Goal: Information Seeking & Learning: Find specific page/section

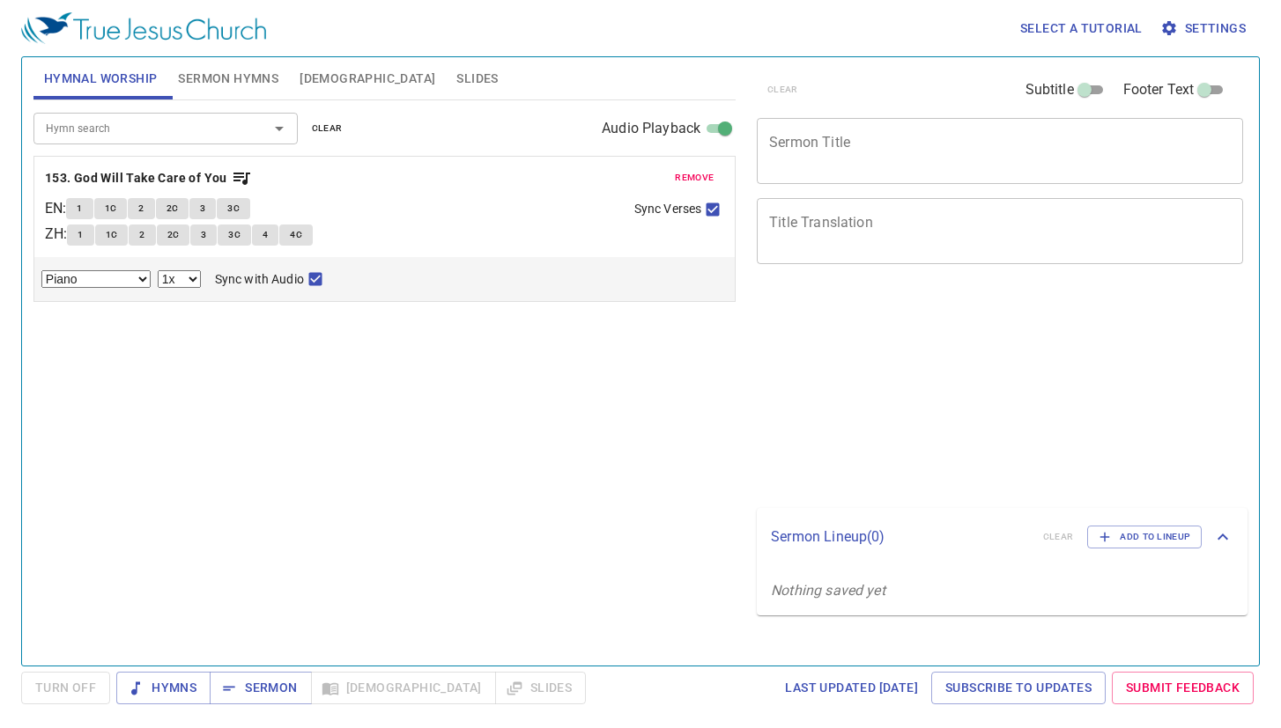
select select "1"
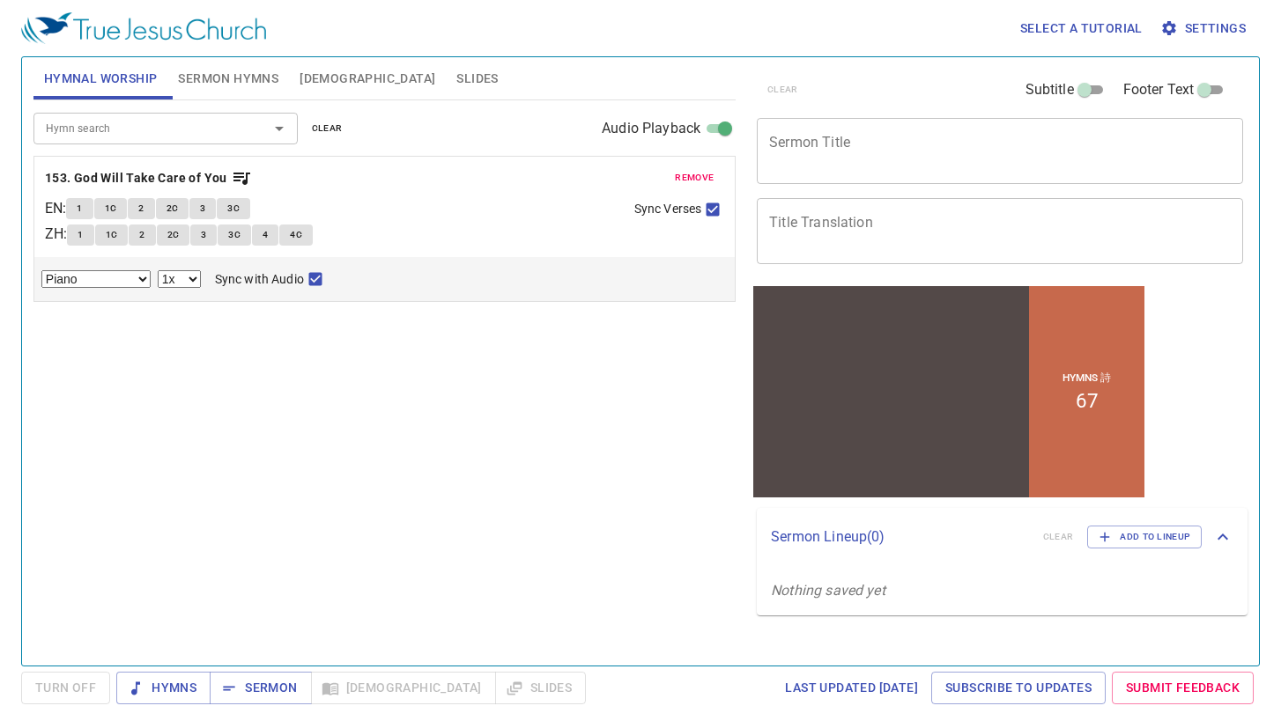
click at [228, 74] on span "Sermon Hymns" at bounding box center [228, 79] width 100 height 22
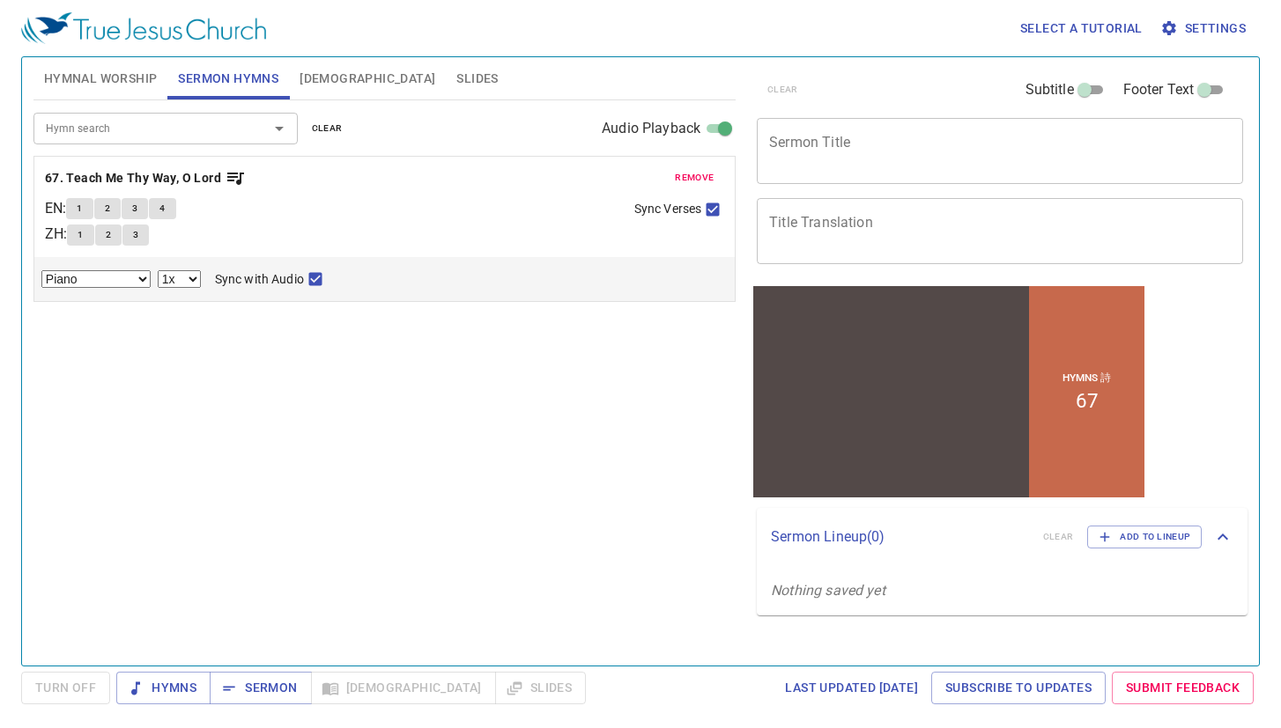
click at [158, 133] on input "Hymn search" at bounding box center [140, 128] width 202 height 20
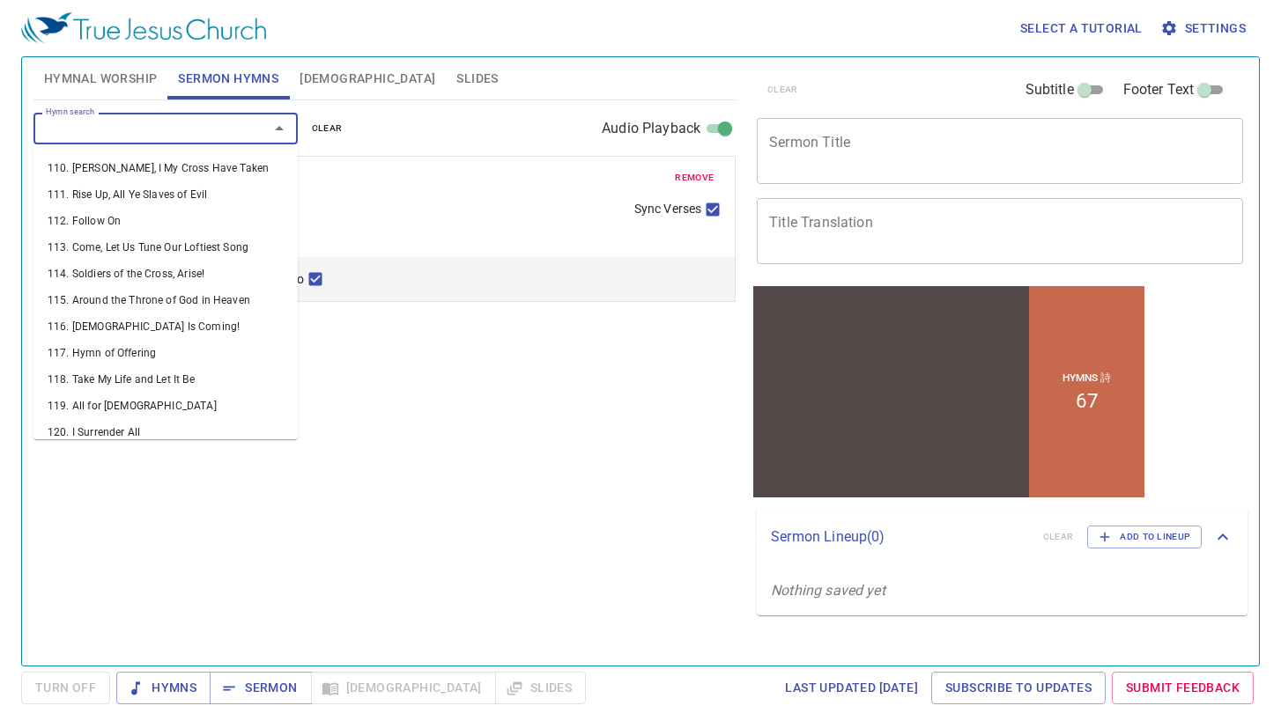
scroll to position [3893, 0]
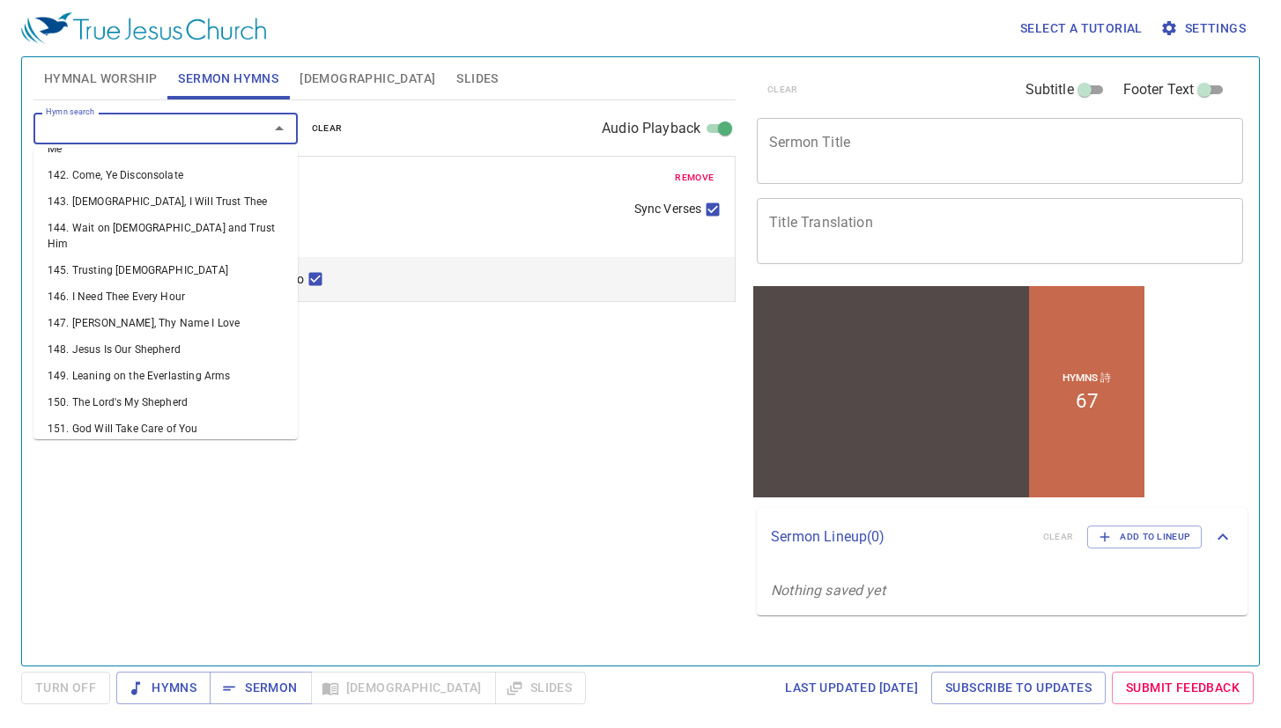
click at [199, 643] on li "159. [DEMOGRAPHIC_DATA] Gives Me Peace" at bounding box center [165, 656] width 264 height 26
select select "1"
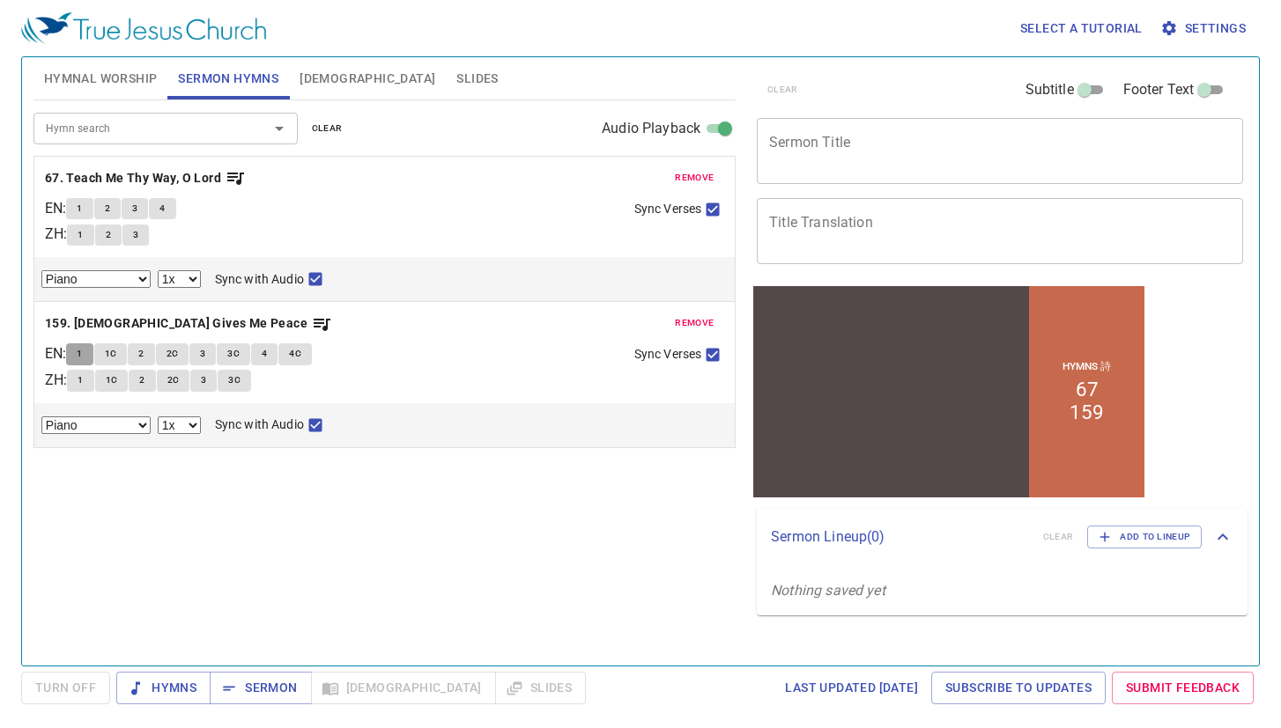
click at [82, 355] on span "1" at bounding box center [79, 354] width 5 height 16
checkbox input "false"
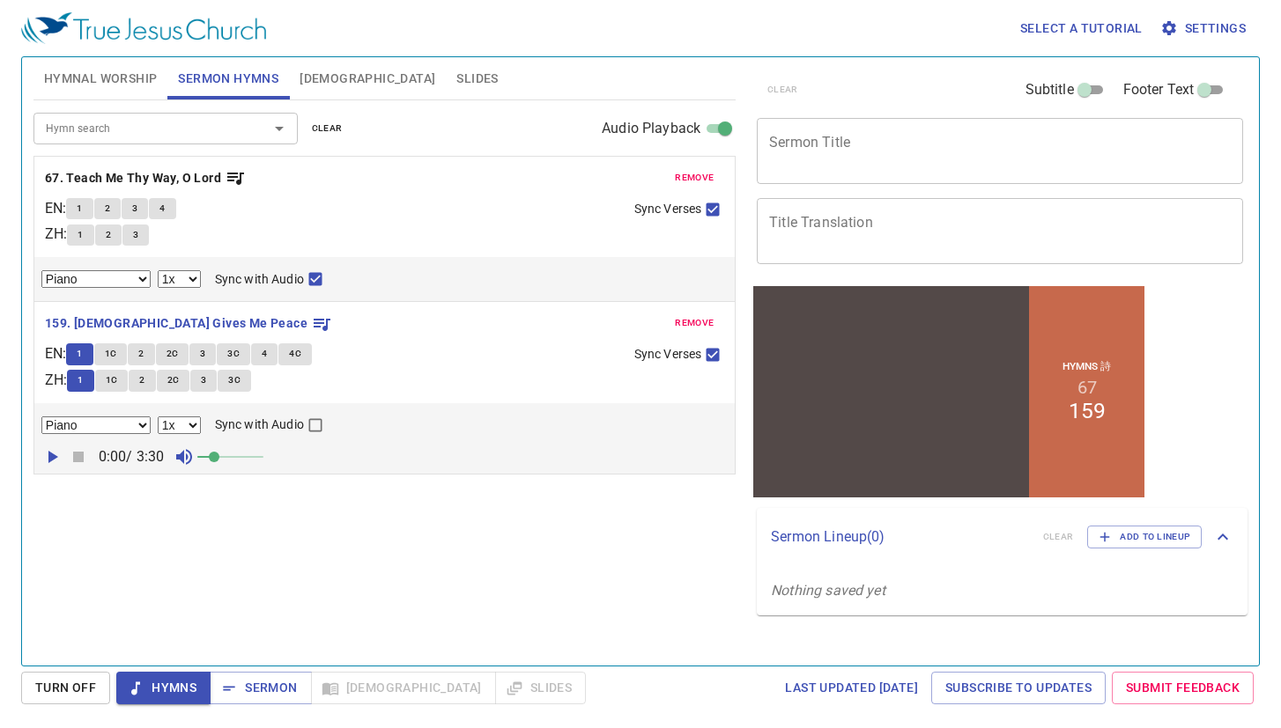
click at [52, 462] on icon "button" at bounding box center [53, 457] width 10 height 12
drag, startPoint x: 222, startPoint y: 462, endPoint x: 233, endPoint y: 464, distance: 11.6
click at [233, 462] on span at bounding box center [230, 457] width 11 height 11
click at [702, 171] on span "remove" at bounding box center [694, 178] width 39 height 16
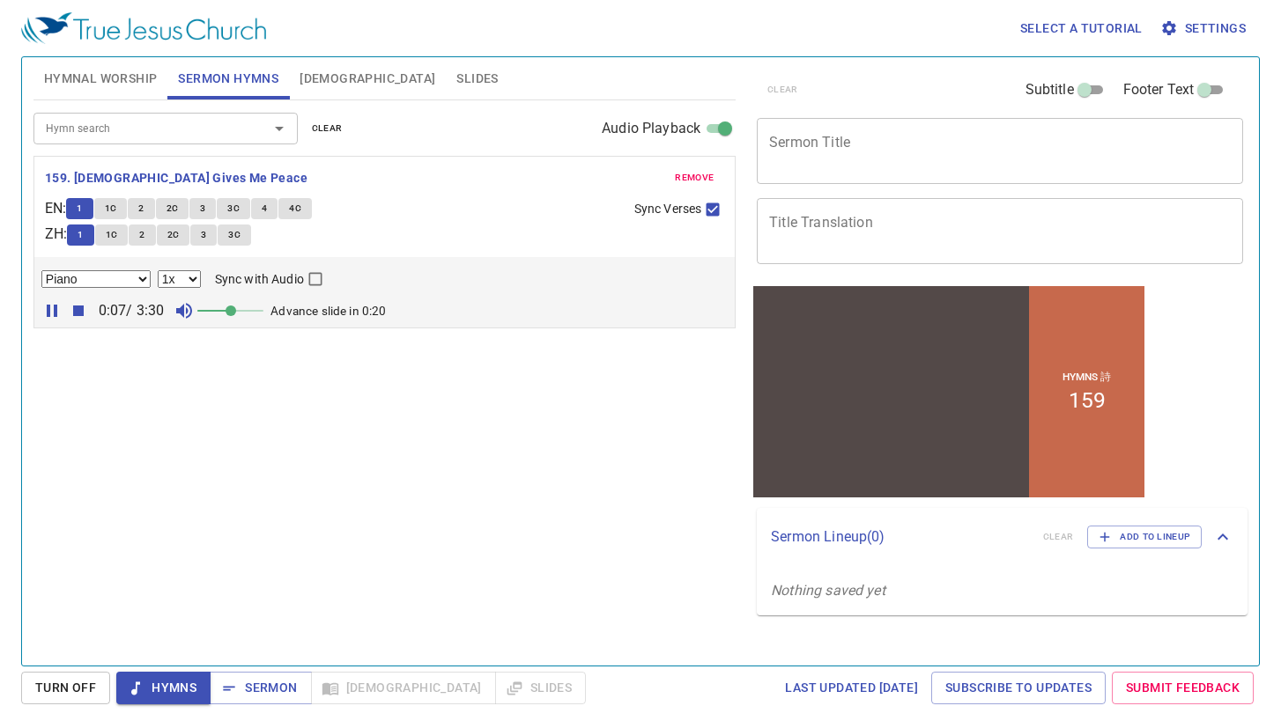
click at [48, 309] on icon "button" at bounding box center [52, 311] width 11 height 12
click at [290, 133] on button "Open" at bounding box center [279, 128] width 25 height 25
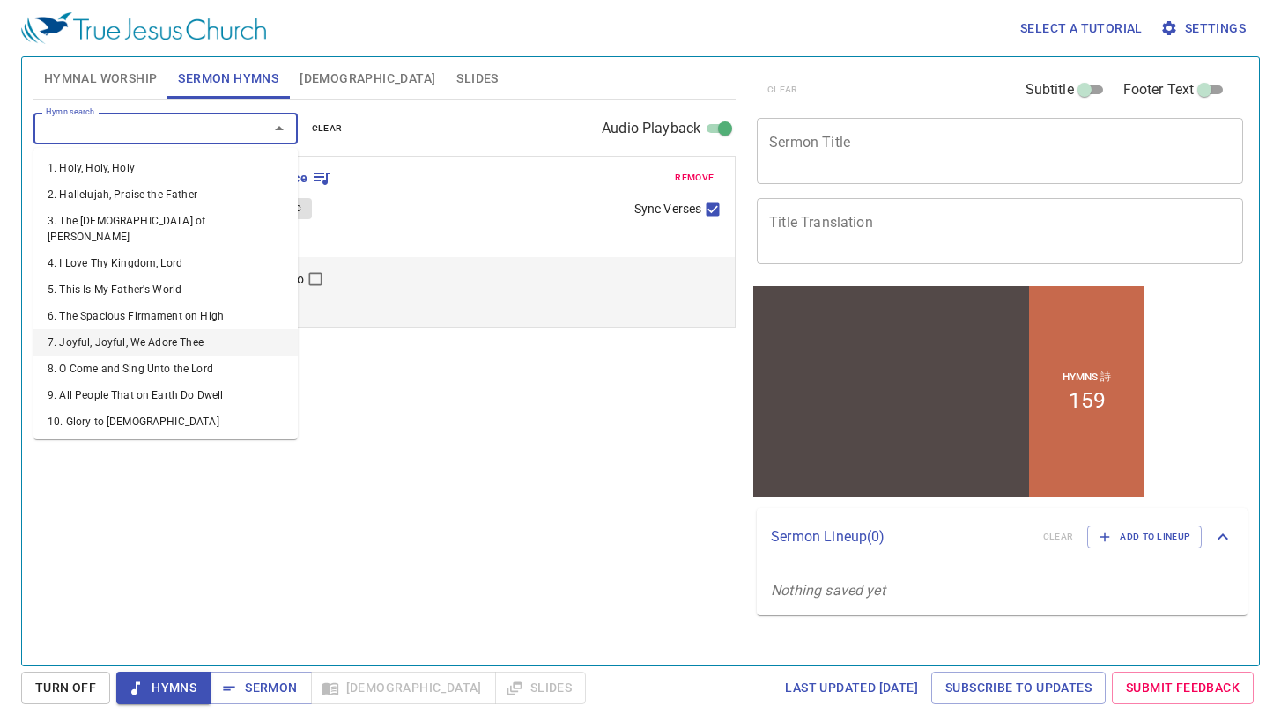
click at [178, 329] on li "7. Joyful, Joyful, We Adore Thee" at bounding box center [165, 342] width 264 height 26
select select "1"
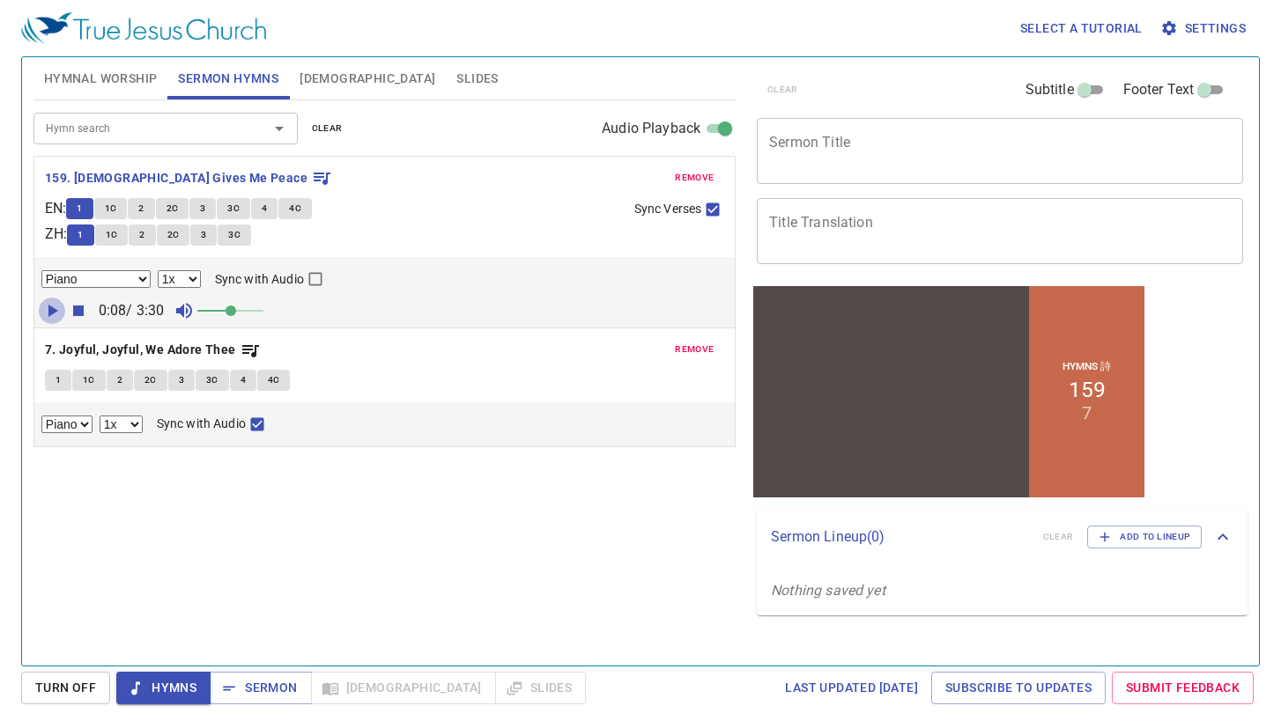
click at [46, 309] on icon "button" at bounding box center [51, 310] width 21 height 21
click at [279, 124] on icon "Open" at bounding box center [279, 128] width 21 height 21
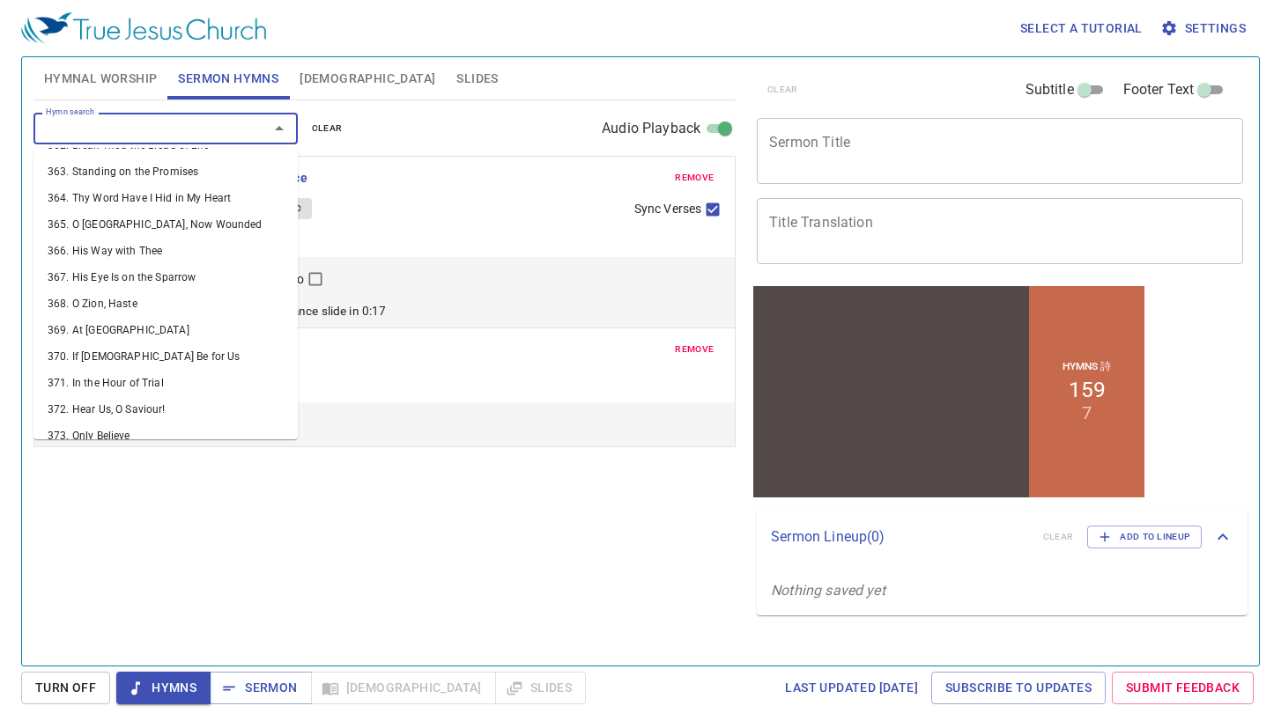
scroll to position [10949, 0]
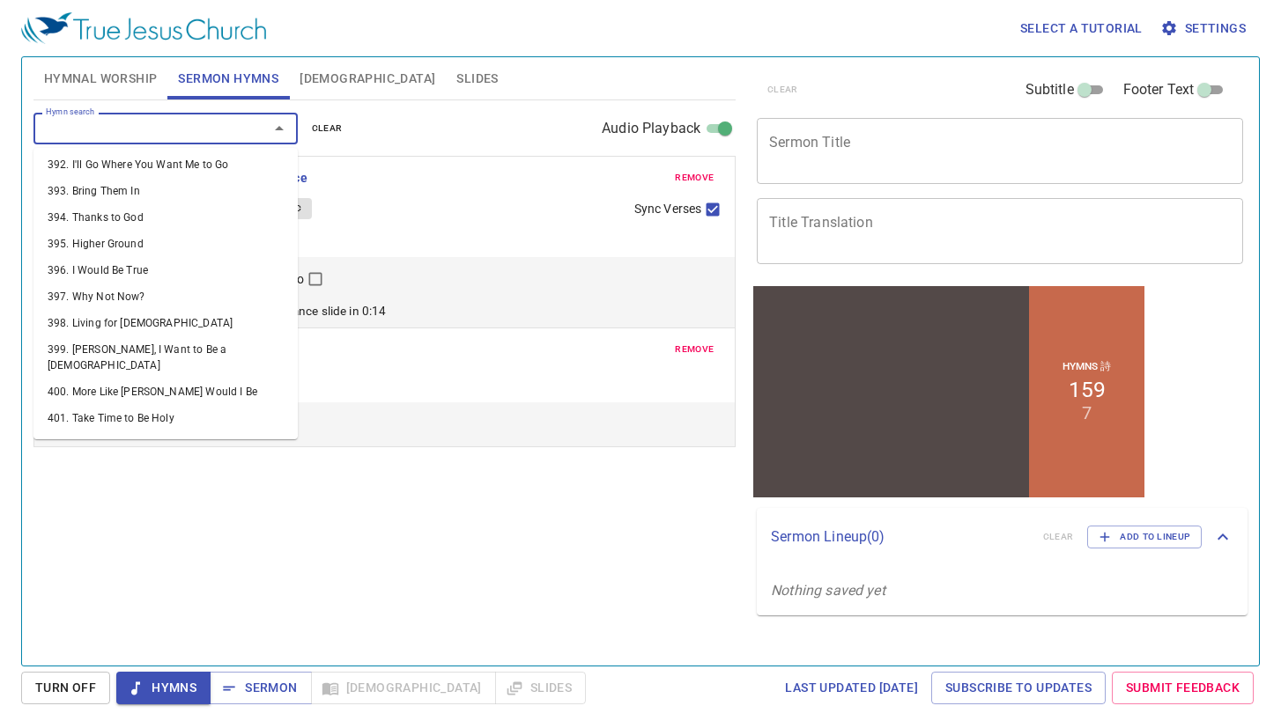
click at [693, 173] on span "remove" at bounding box center [694, 178] width 39 height 16
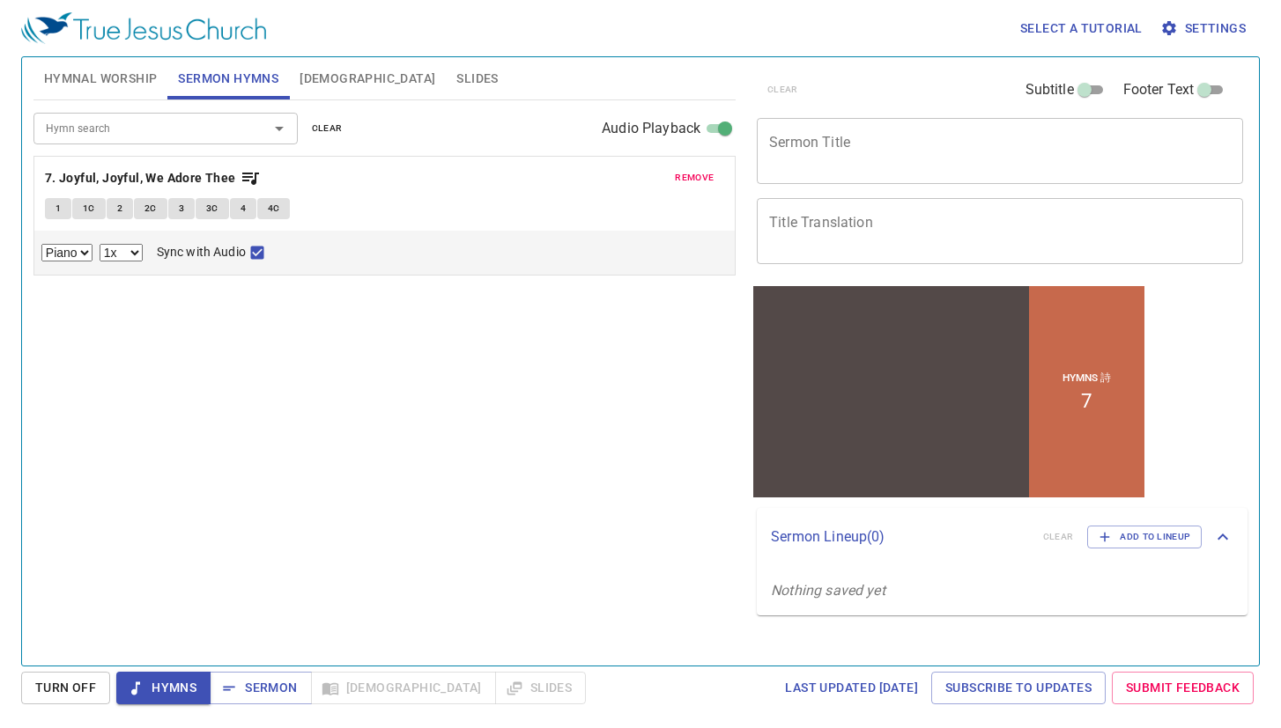
click at [279, 126] on icon "Open" at bounding box center [279, 128] width 21 height 21
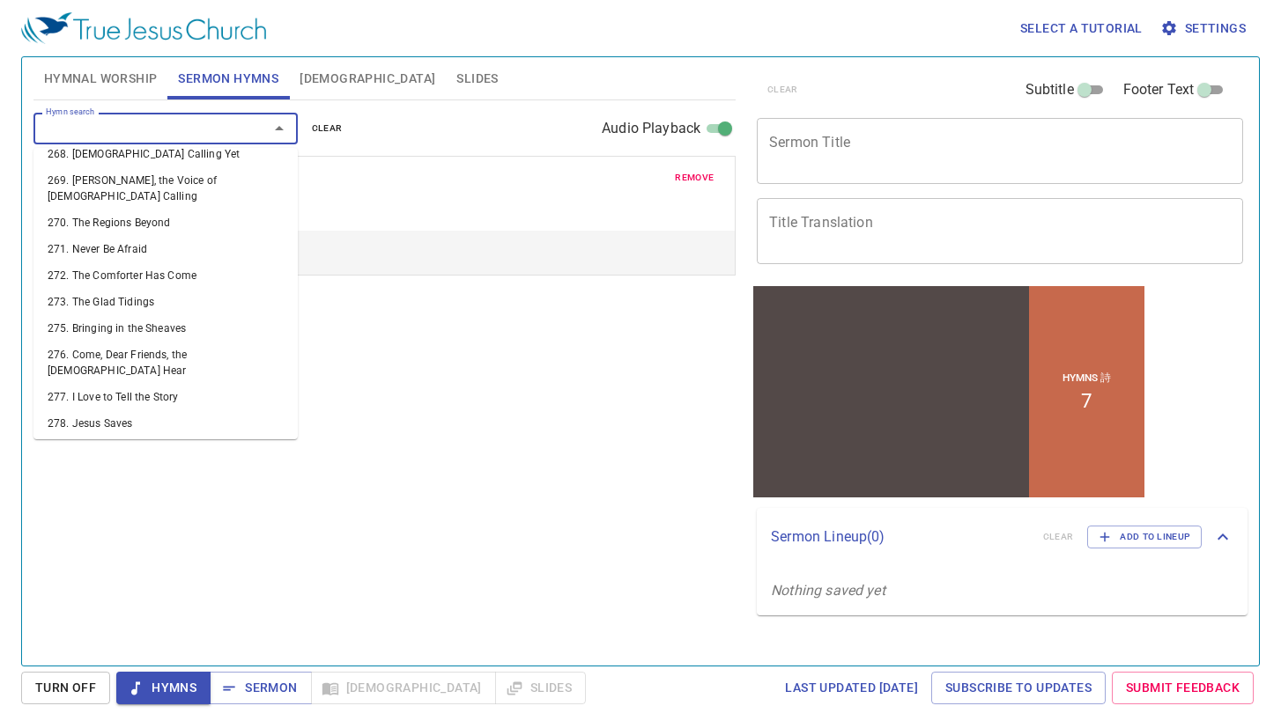
scroll to position [9659, 0]
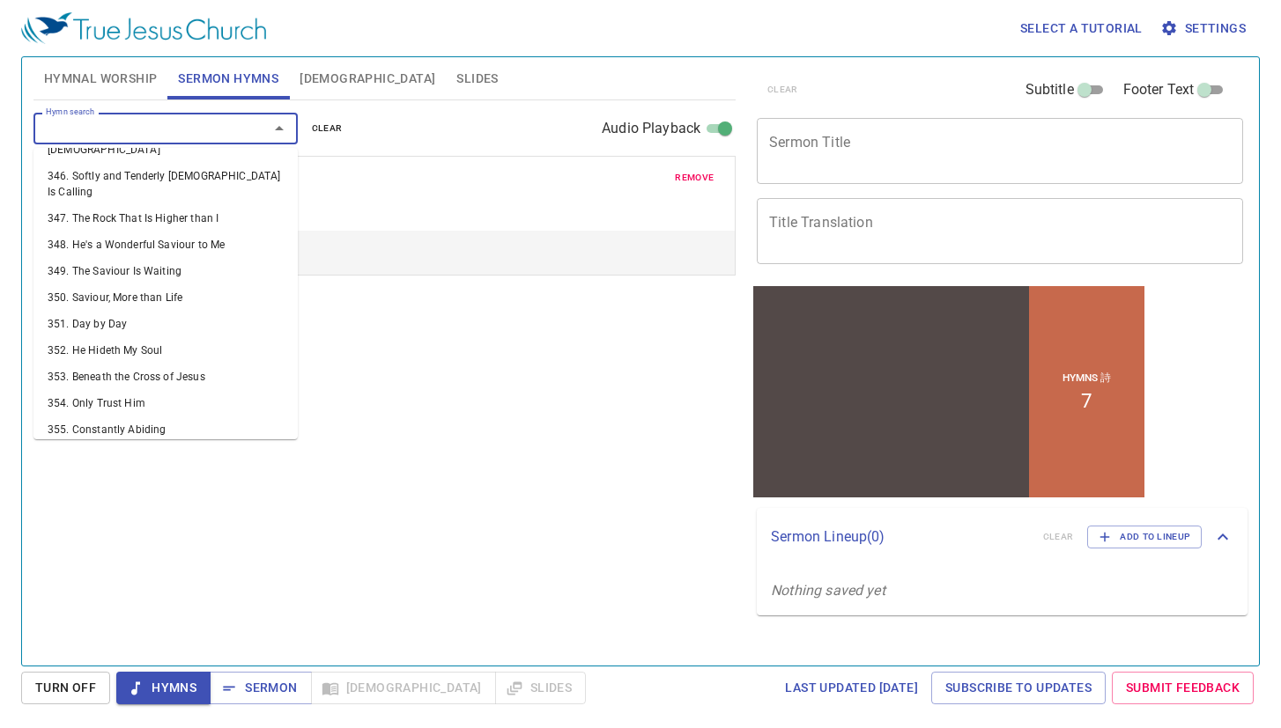
select select "1"
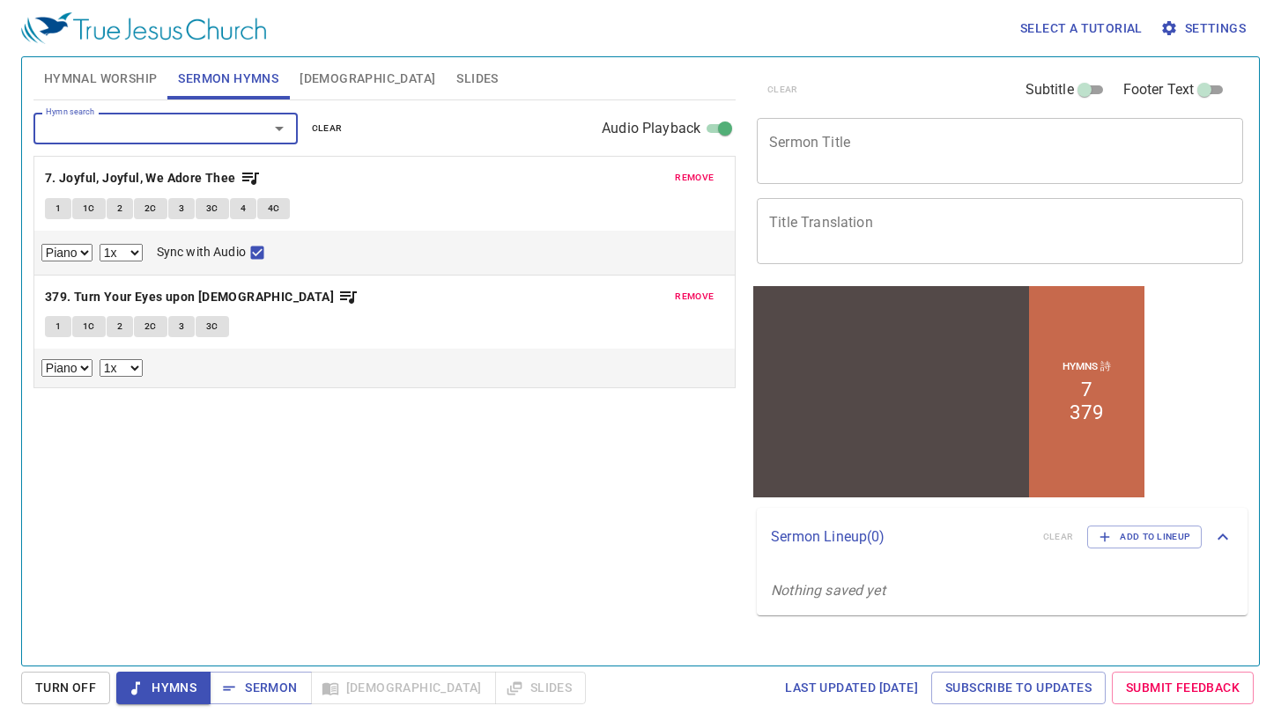
click at [694, 176] on span "remove" at bounding box center [694, 178] width 39 height 16
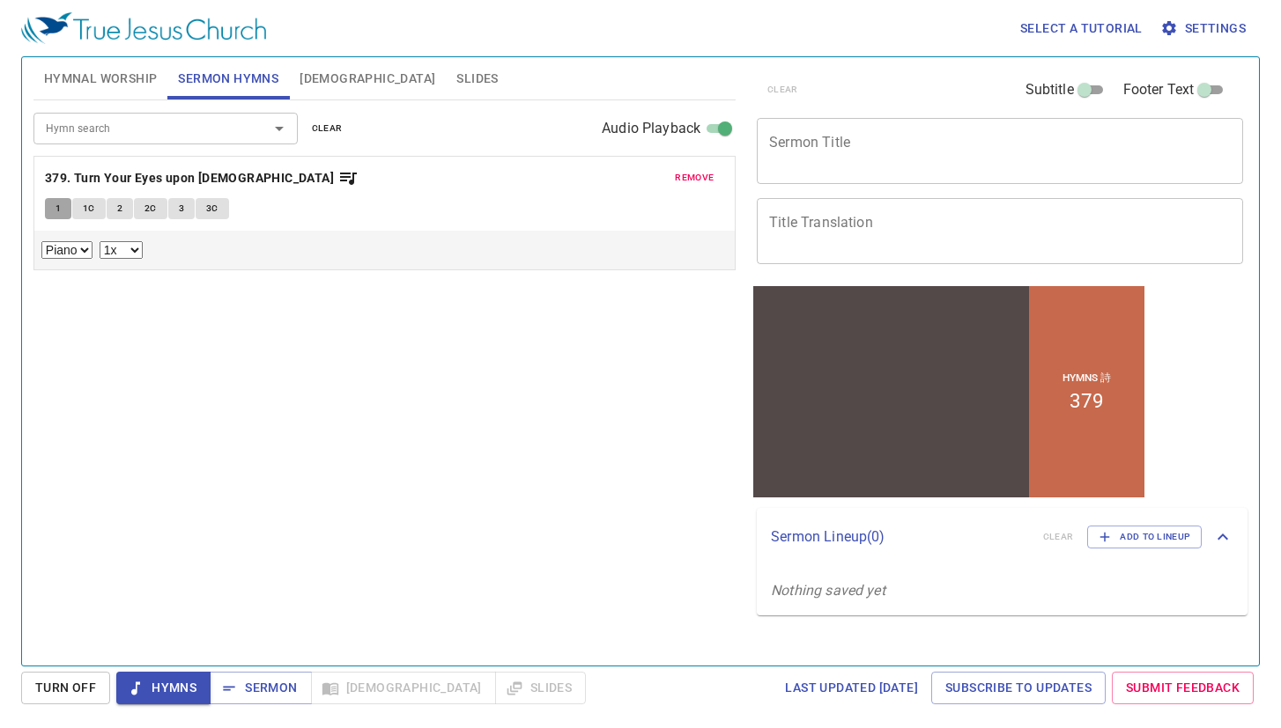
click at [62, 211] on button "1" at bounding box center [58, 208] width 26 height 21
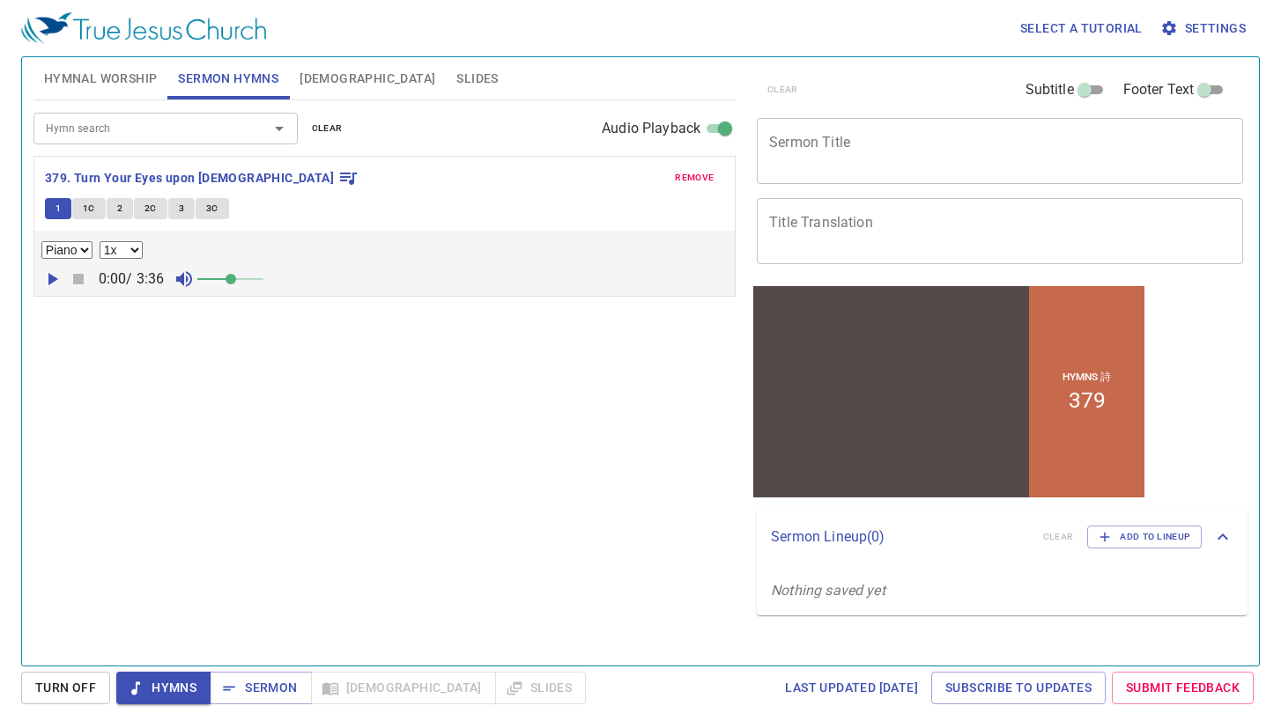
click at [56, 277] on icon "button" at bounding box center [51, 279] width 21 height 21
click at [271, 680] on span "Sermon" at bounding box center [260, 688] width 73 height 22
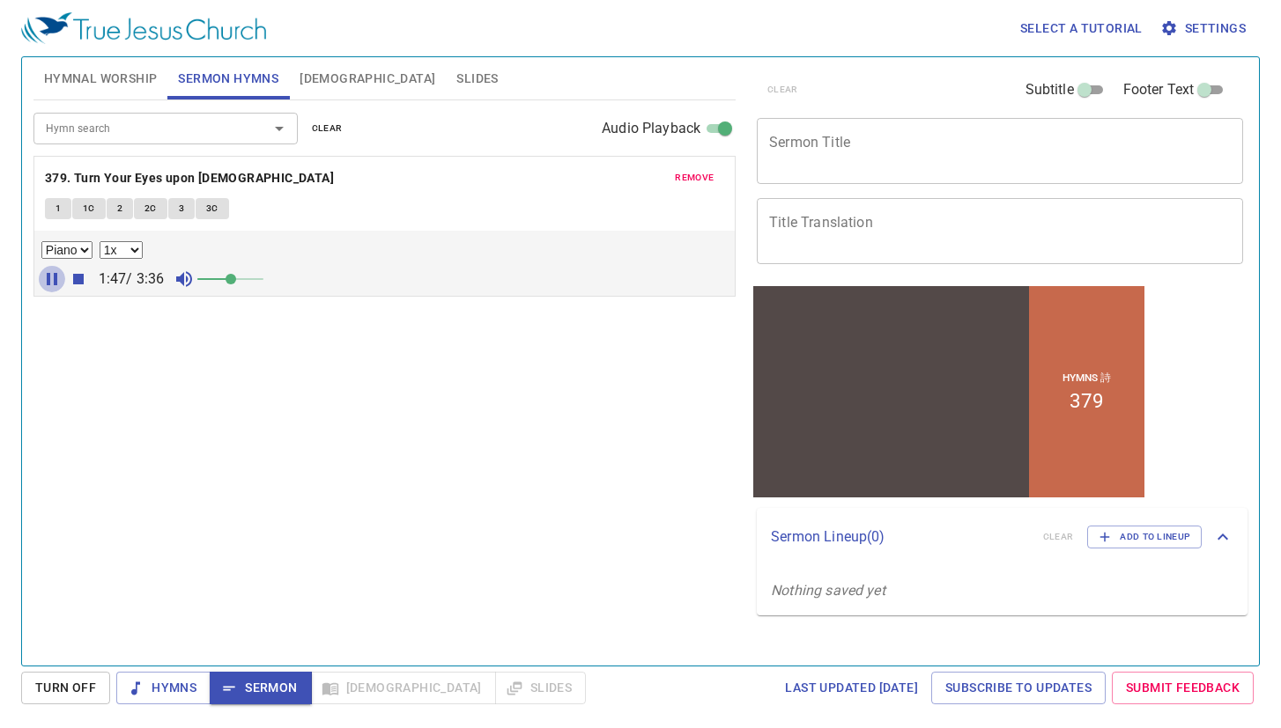
click at [57, 275] on icon "button" at bounding box center [51, 279] width 21 height 21
click at [56, 210] on span "1" at bounding box center [57, 209] width 5 height 16
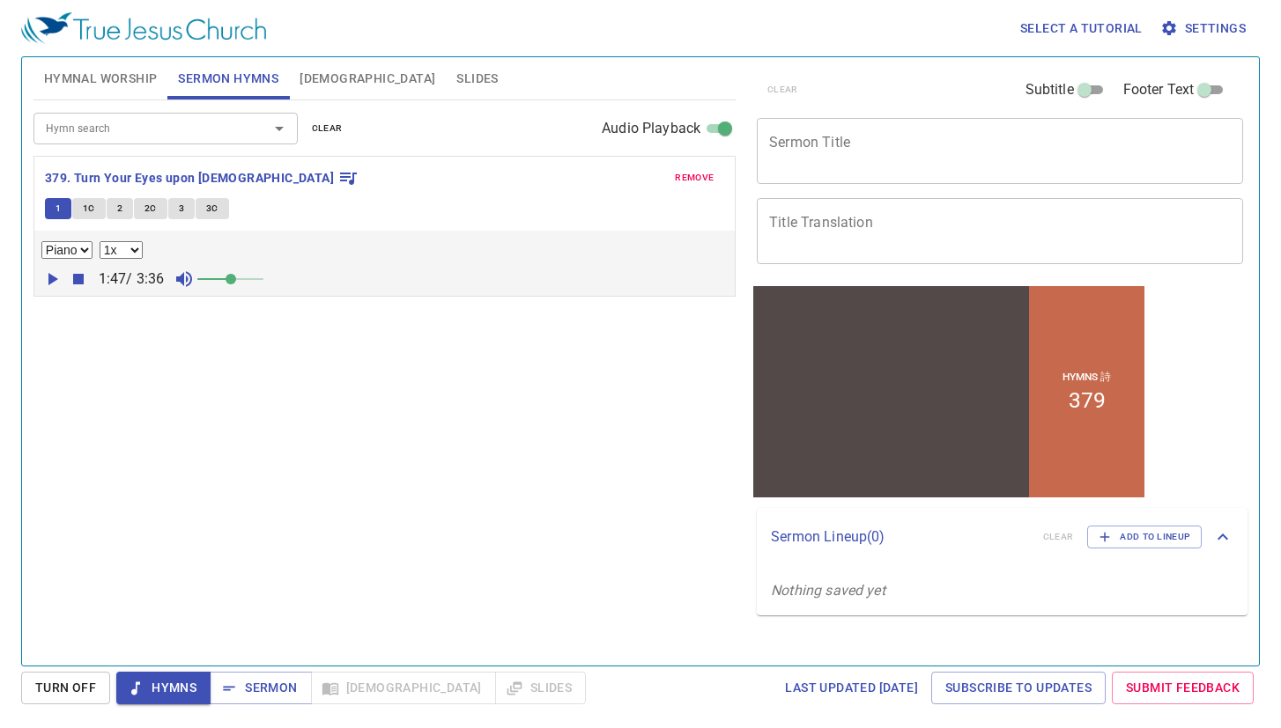
click at [46, 272] on icon "button" at bounding box center [51, 279] width 21 height 21
click at [52, 281] on icon "button" at bounding box center [53, 279] width 10 height 12
click at [49, 277] on icon "button" at bounding box center [53, 279] width 10 height 12
click at [47, 281] on icon "button" at bounding box center [51, 279] width 21 height 21
click at [52, 281] on icon "button" at bounding box center [53, 279] width 10 height 12
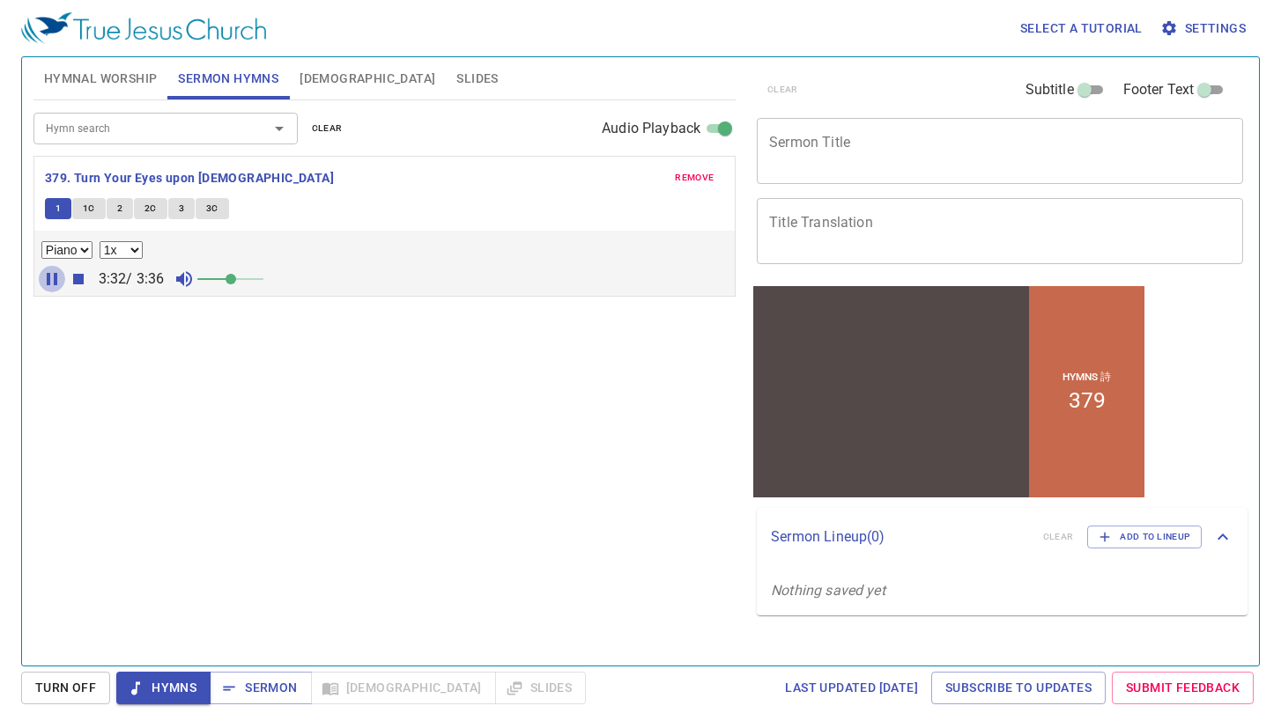
click at [51, 280] on icon "button" at bounding box center [51, 279] width 21 height 21
